Goal: Information Seeking & Learning: Learn about a topic

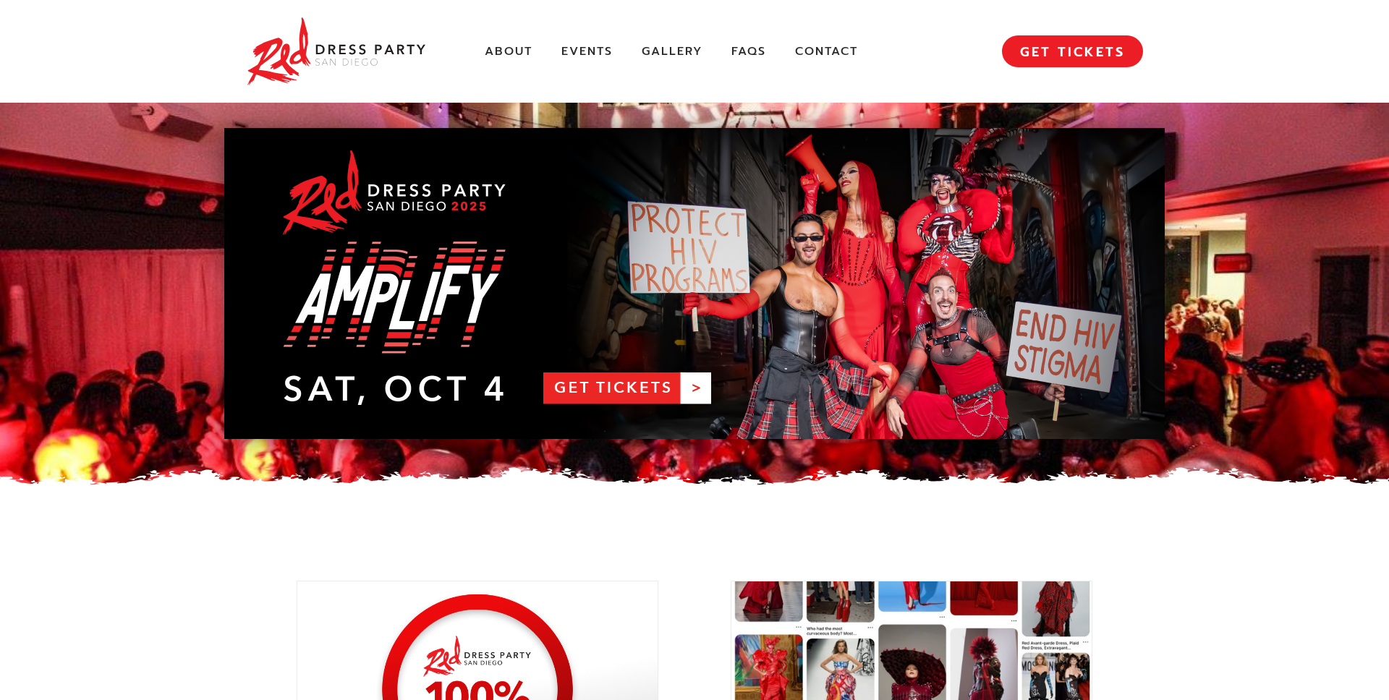
click at [576, 291] on link "RDPSD 2025 Banner" at bounding box center [694, 283] width 941 height 311
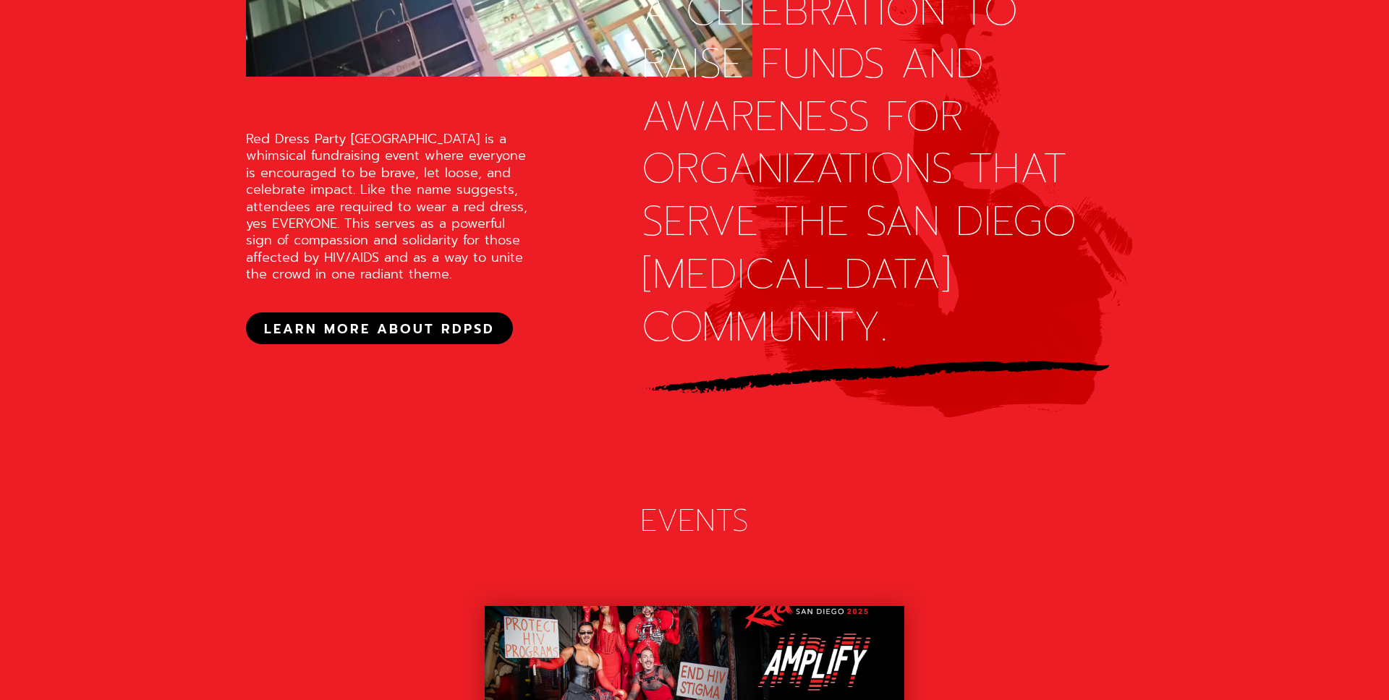
scroll to position [2097, 0]
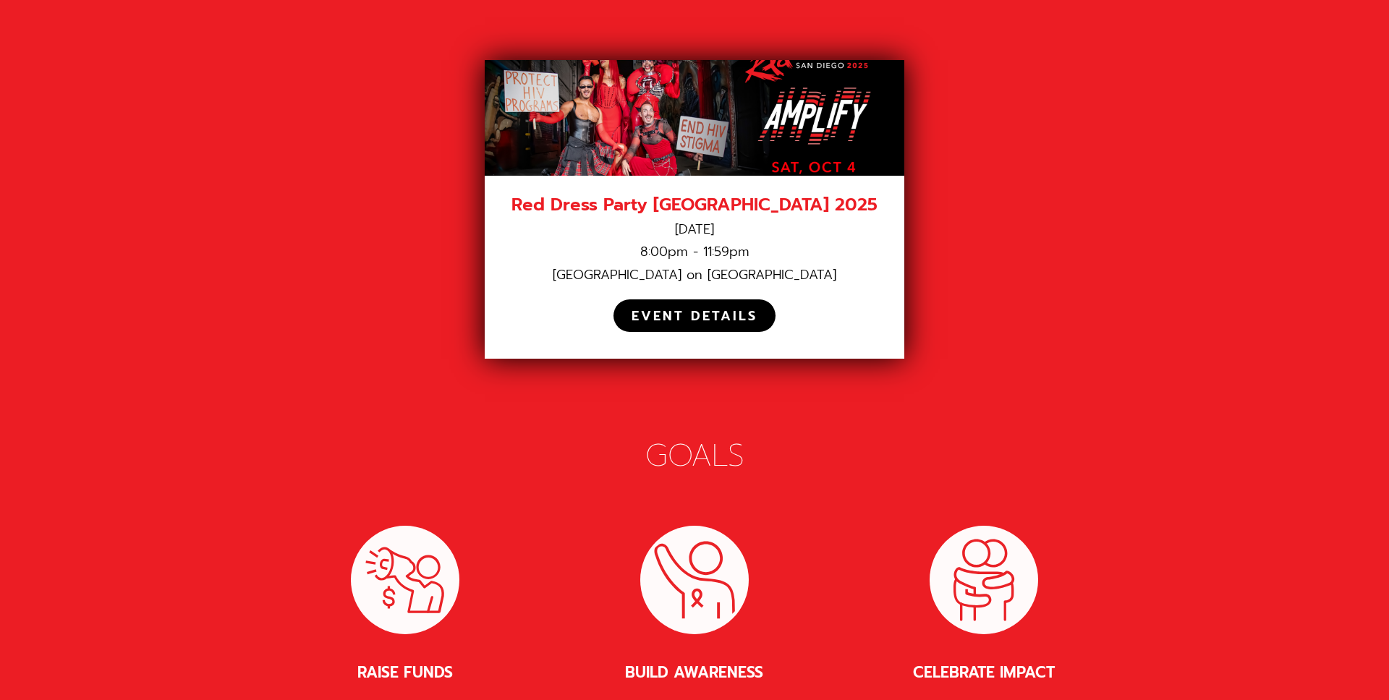
click at [668, 300] on div "EVENT DETAILS" at bounding box center [695, 316] width 162 height 32
